Goal: Task Accomplishment & Management: Use online tool/utility

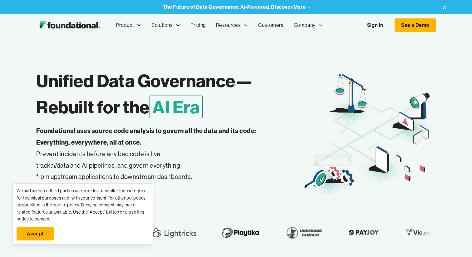
click at [375, 22] on link "Sign In" at bounding box center [375, 25] width 29 height 13
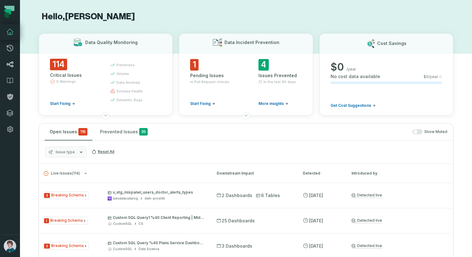
click at [10, 64] on icon at bounding box center [10, 64] width 7 height 6
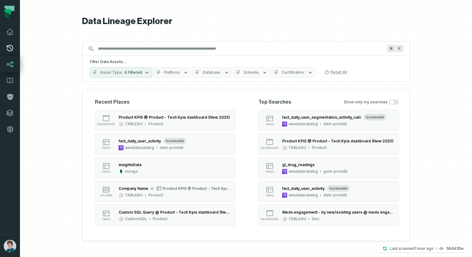
click at [11, 50] on icon at bounding box center [9, 47] width 7 height 7
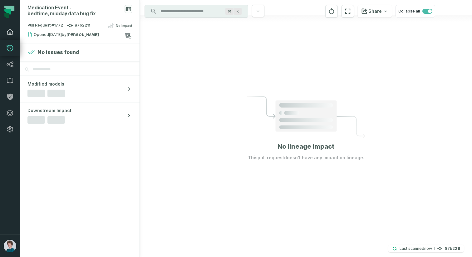
click at [9, 31] on icon at bounding box center [9, 31] width 7 height 7
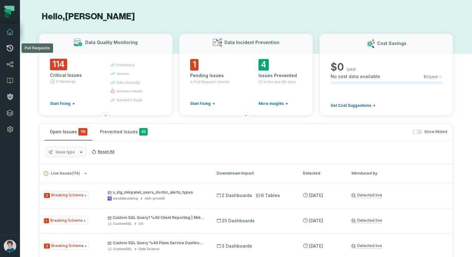
click at [10, 46] on icon at bounding box center [9, 47] width 7 height 7
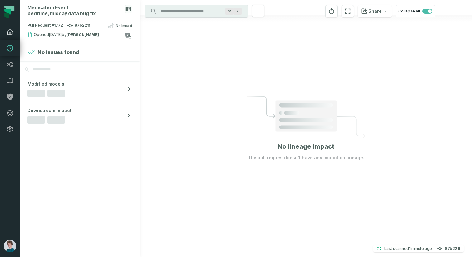
click at [13, 32] on icon at bounding box center [9, 31] width 7 height 7
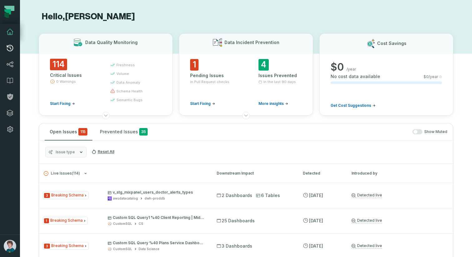
click at [14, 48] on link "Pull Requests" at bounding box center [10, 48] width 20 height 16
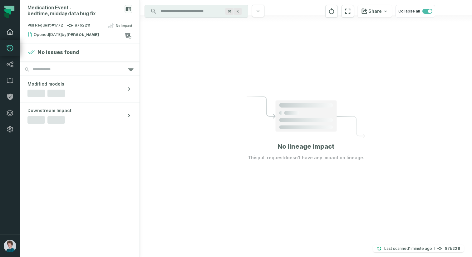
click at [14, 26] on link "Dashboard" at bounding box center [10, 32] width 20 height 16
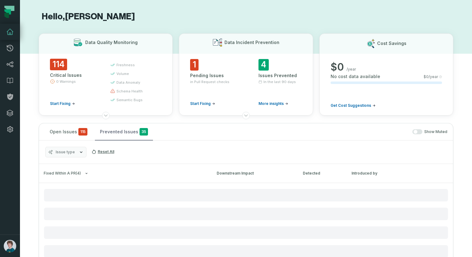
click at [128, 131] on button "Prevented Issues 35" at bounding box center [124, 131] width 58 height 17
